Goal: Transaction & Acquisition: Download file/media

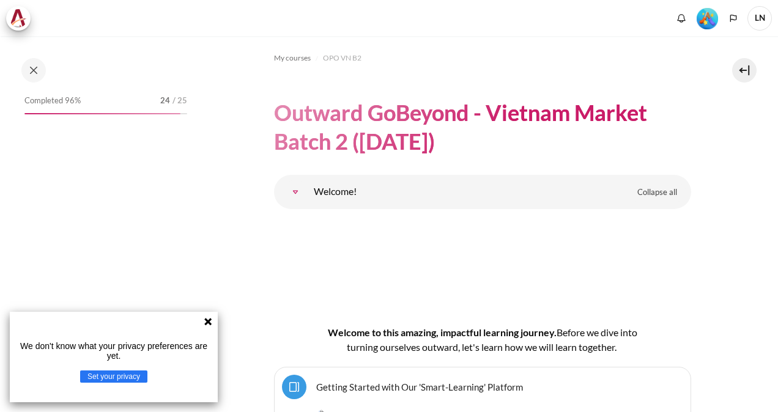
click at [207, 323] on icon at bounding box center [207, 321] width 7 height 7
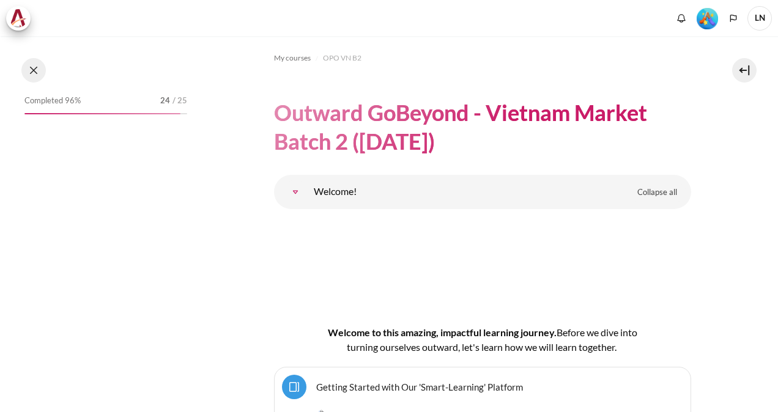
click at [34, 73] on button at bounding box center [33, 70] width 24 height 24
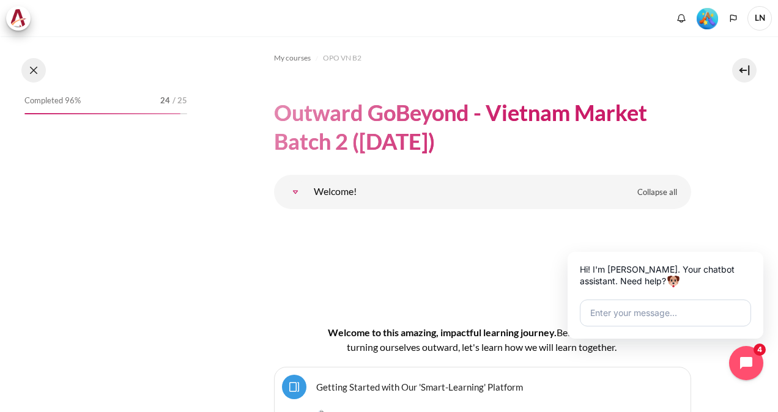
click at [34, 70] on button at bounding box center [33, 70] width 24 height 24
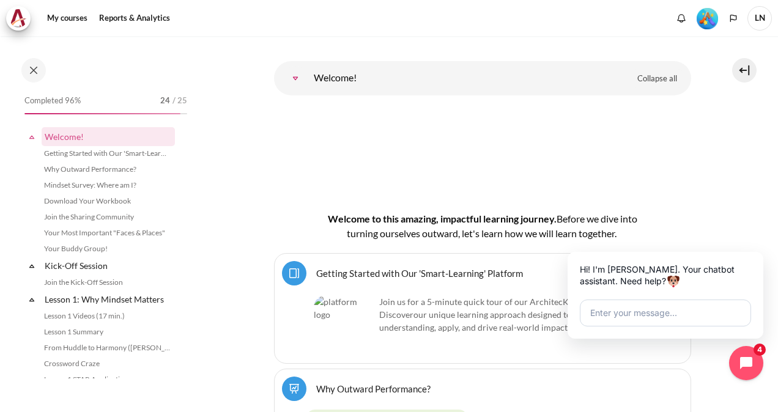
scroll to position [184, 0]
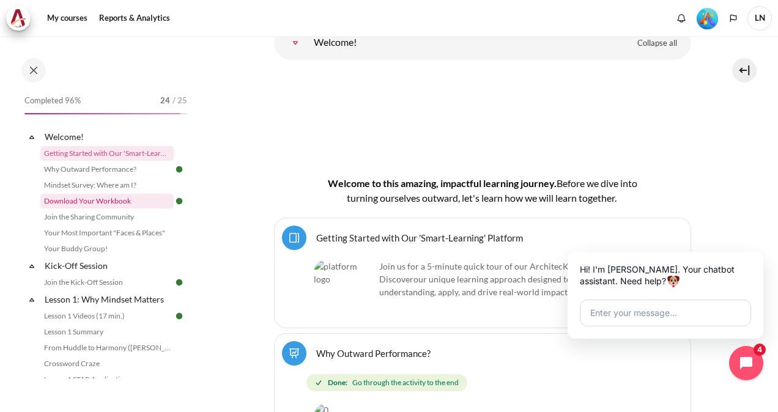
click at [103, 201] on link "Download Your Workbook" at bounding box center [106, 201] width 133 height 15
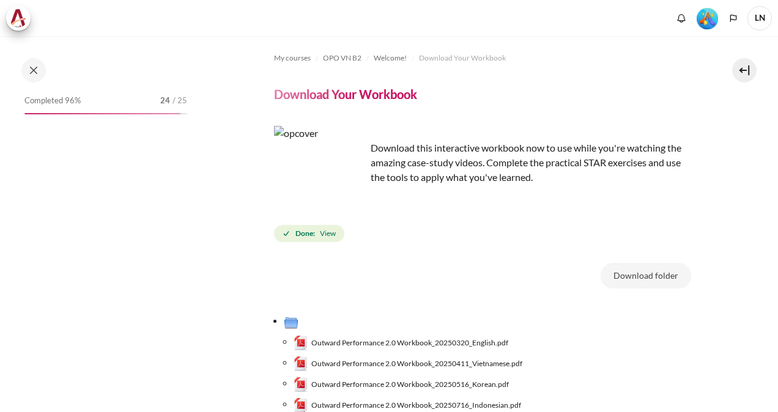
scroll to position [61, 0]
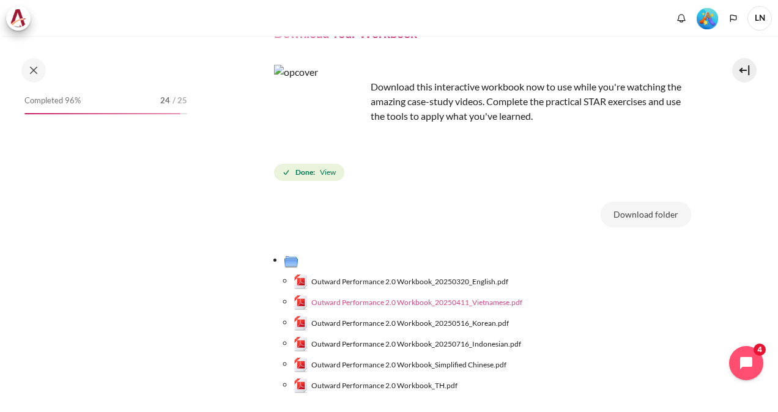
click at [473, 301] on span "Outward Performance 2.0 Workbook_20250411_Vietnamese.pdf" at bounding box center [416, 302] width 211 height 11
